Goal: Navigation & Orientation: Find specific page/section

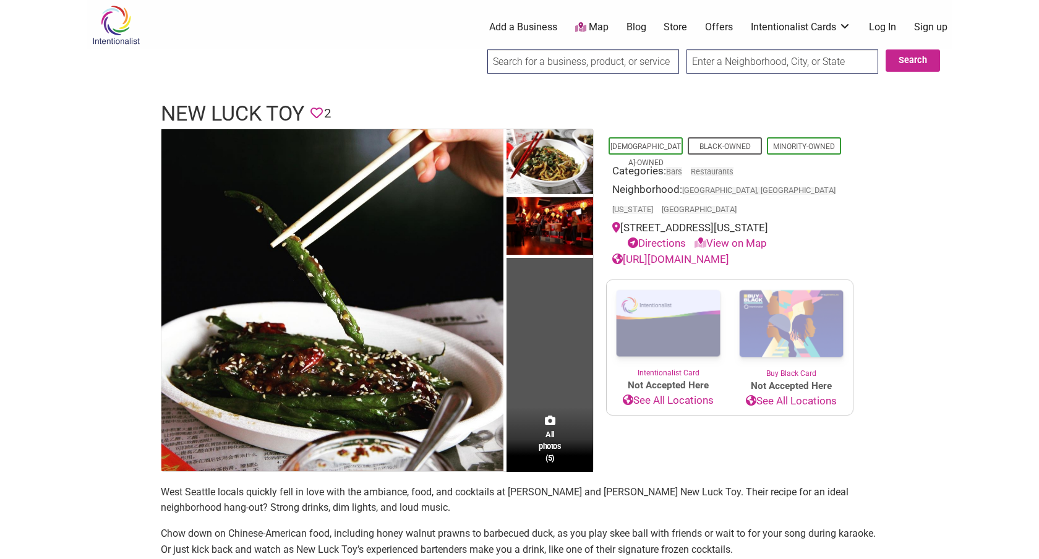
click at [94, 351] on div "Intentionalist Spend like it matters 0 Add a Business Map Blog Store Offers Int…" at bounding box center [520, 557] width 866 height 1115
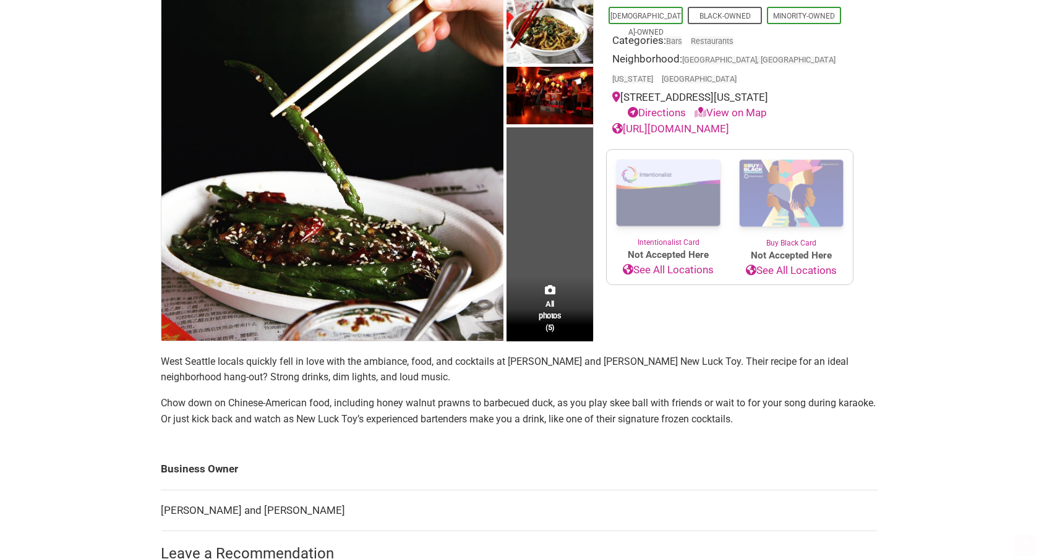
scroll to position [147, 0]
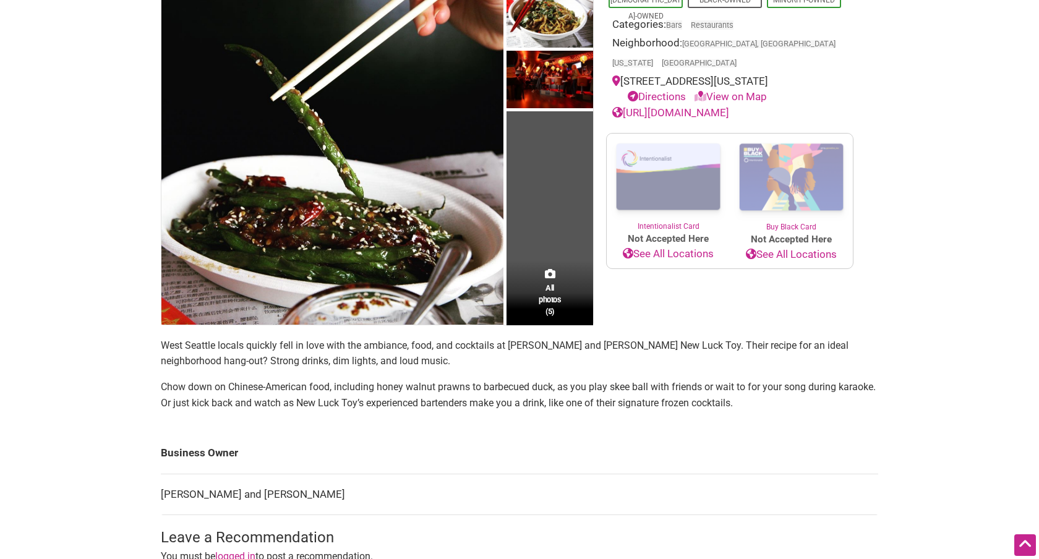
click at [707, 106] on link "[URL][DOMAIN_NAME]" at bounding box center [670, 112] width 117 height 12
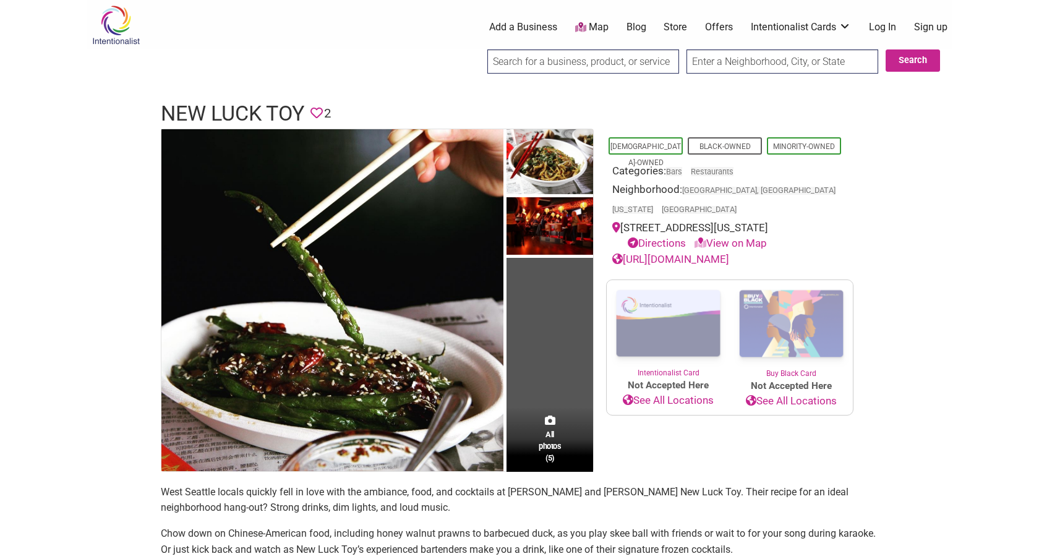
click at [929, 290] on div "Intentionalist Spend like it matters 0 Add a Business Map Blog Store Offers Int…" at bounding box center [520, 557] width 866 height 1115
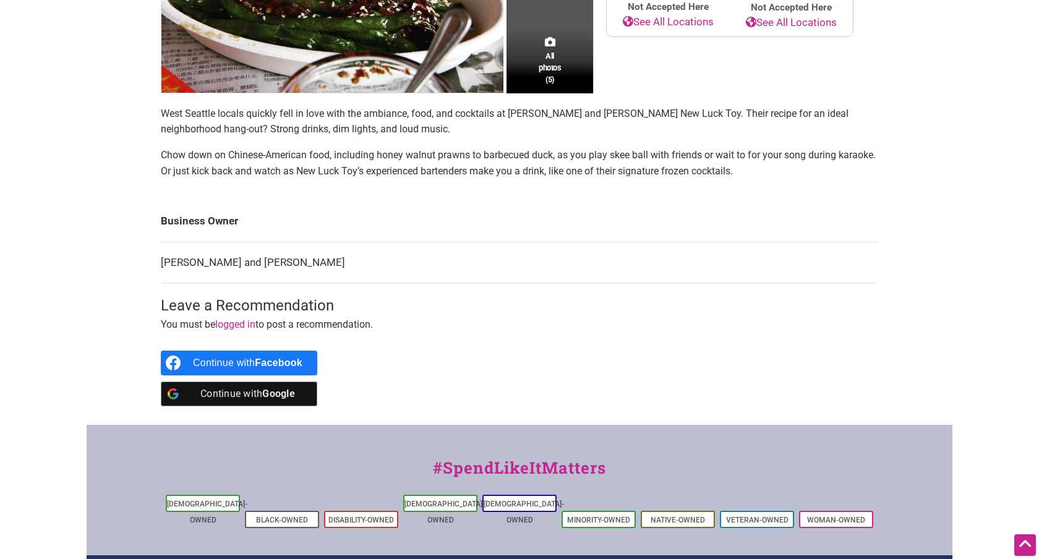
click at [590, 159] on p "Chow down on Chinese-American food, including honey walnut prawns to barbecued …" at bounding box center [520, 163] width 718 height 32
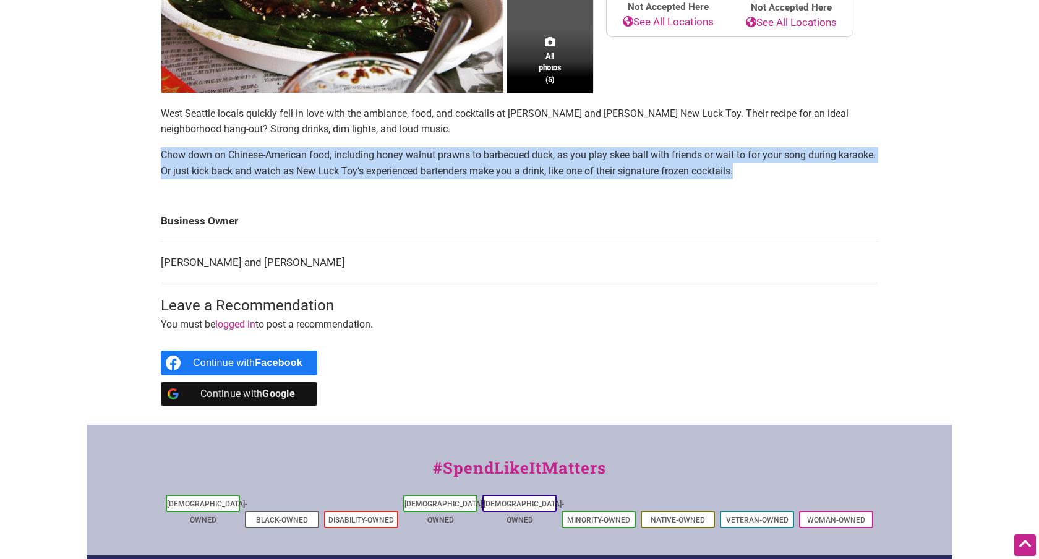
click at [590, 159] on p "Chow down on Chinese-American food, including honey walnut prawns to barbecued …" at bounding box center [520, 163] width 718 height 32
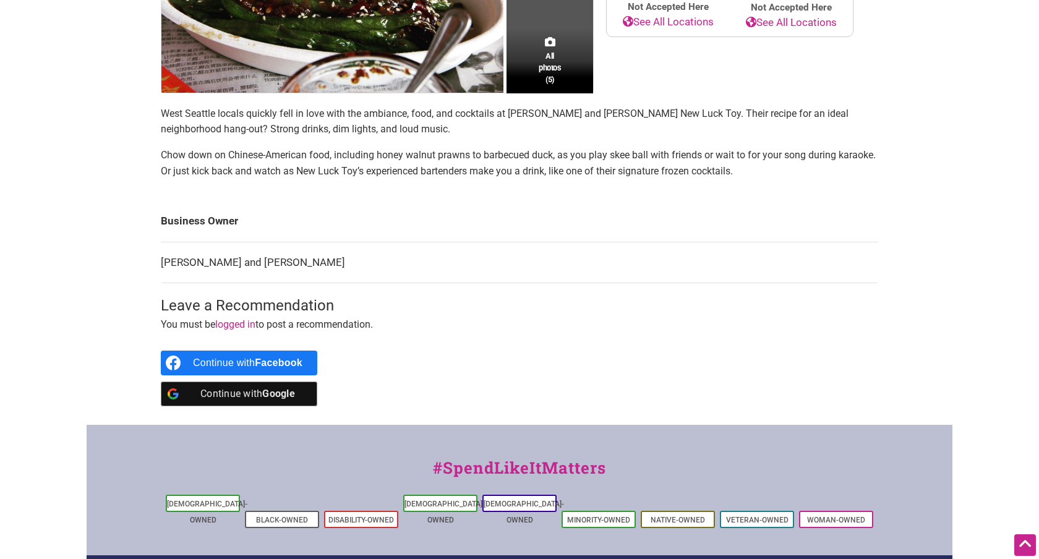
click at [524, 116] on p "West Seattle locals quickly fell in love with the ambiance, food, and cocktails…" at bounding box center [520, 122] width 718 height 32
click at [548, 113] on p "West Seattle locals quickly fell in love with the ambiance, food, and cocktails…" at bounding box center [520, 122] width 718 height 32
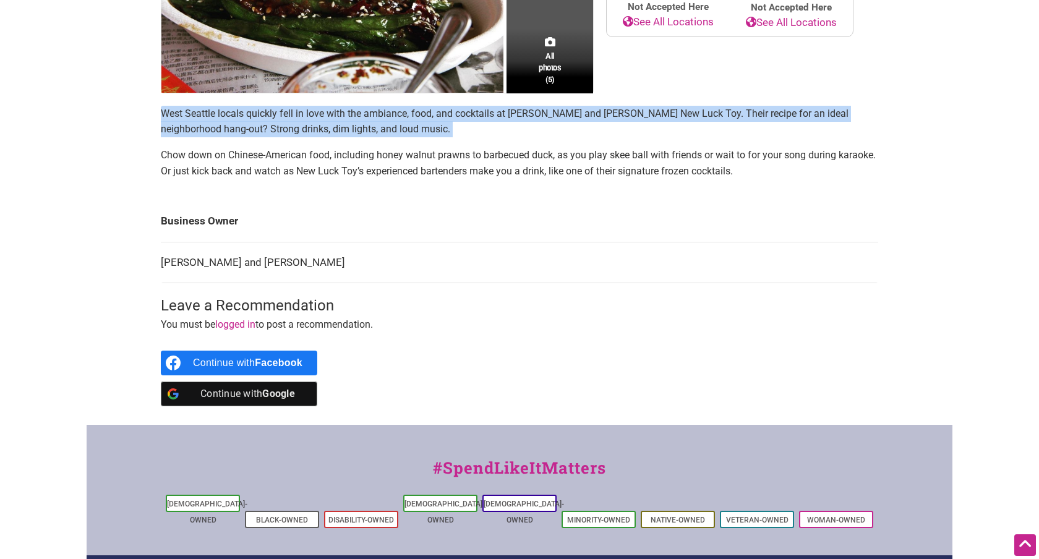
click at [598, 114] on p "West Seattle locals quickly fell in love with the ambiance, food, and cocktails…" at bounding box center [520, 122] width 718 height 32
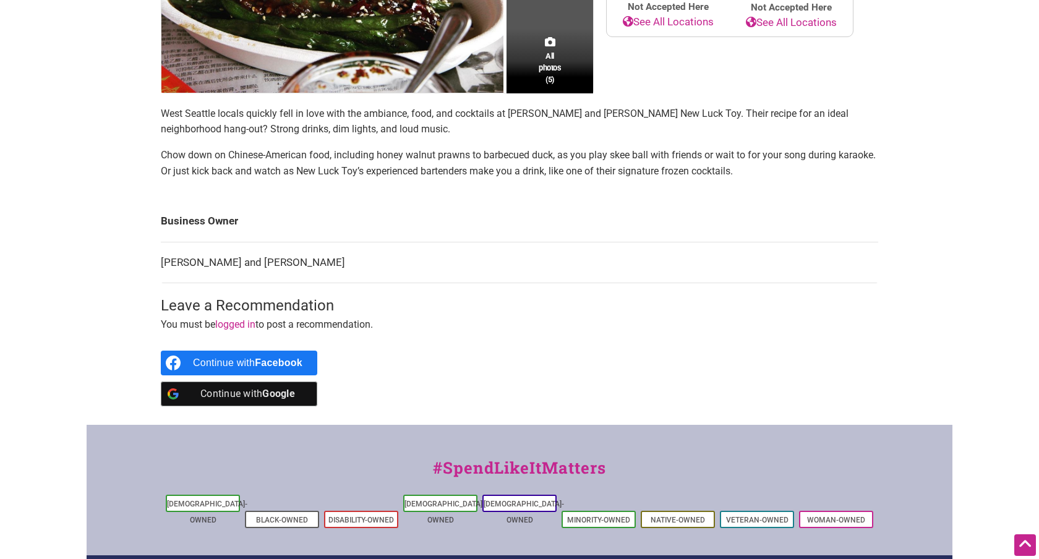
click at [598, 114] on p "West Seattle locals quickly fell in love with the ambiance, food, and cocktails…" at bounding box center [520, 122] width 718 height 32
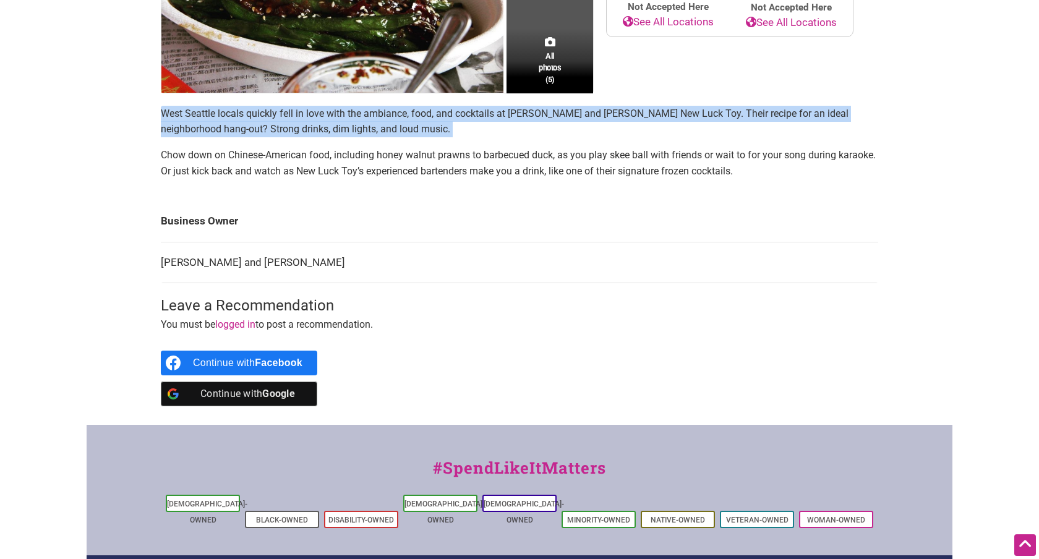
click at [609, 114] on p "West Seattle locals quickly fell in love with the ambiance, food, and cocktails…" at bounding box center [520, 122] width 718 height 32
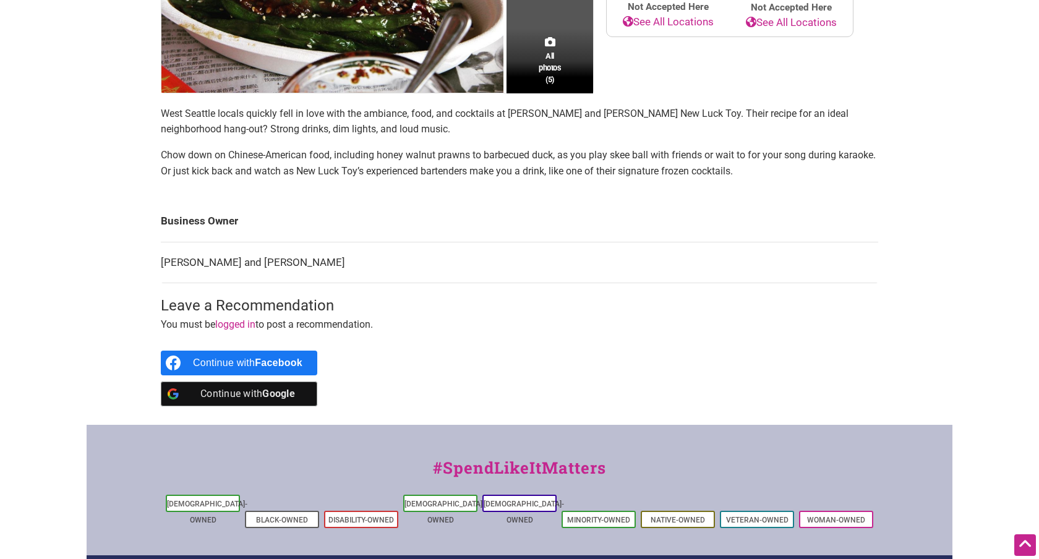
click at [611, 137] on section "West Seattle locals quickly fell in love with the ambiance, food, and cocktails…" at bounding box center [520, 147] width 718 height 83
click at [634, 116] on p "West Seattle locals quickly fell in love with the ambiance, food, and cocktails…" at bounding box center [520, 122] width 718 height 32
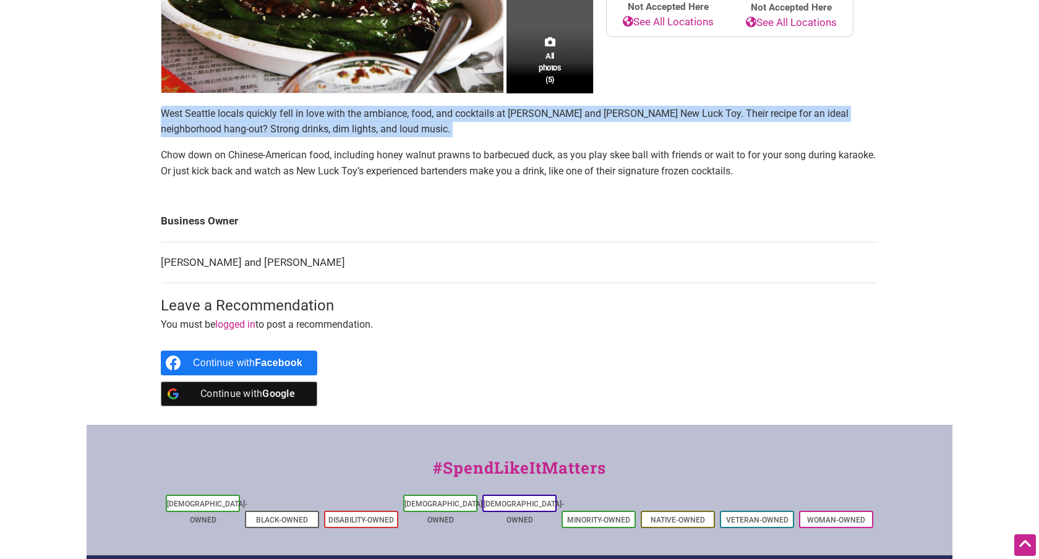
click at [620, 150] on p "Chow down on Chinese-American food, including honey walnut prawns to barbecued …" at bounding box center [520, 163] width 718 height 32
